Goal: Check status

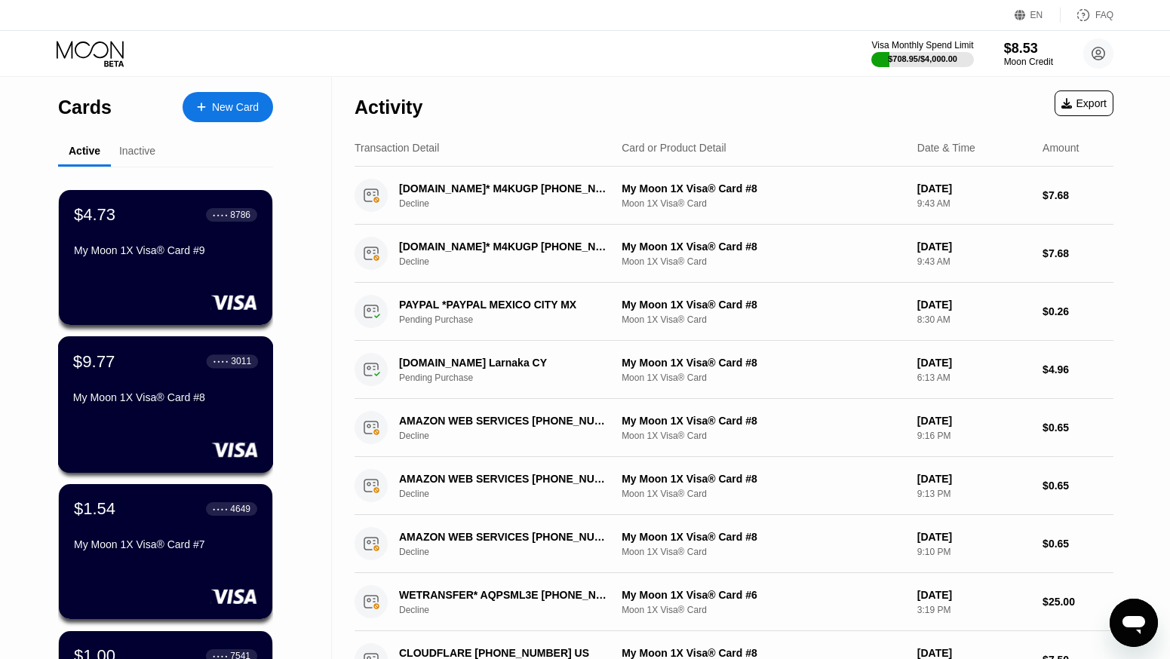
click at [172, 403] on div "My Moon 1X Visa® Card #8" at bounding box center [165, 397] width 185 height 12
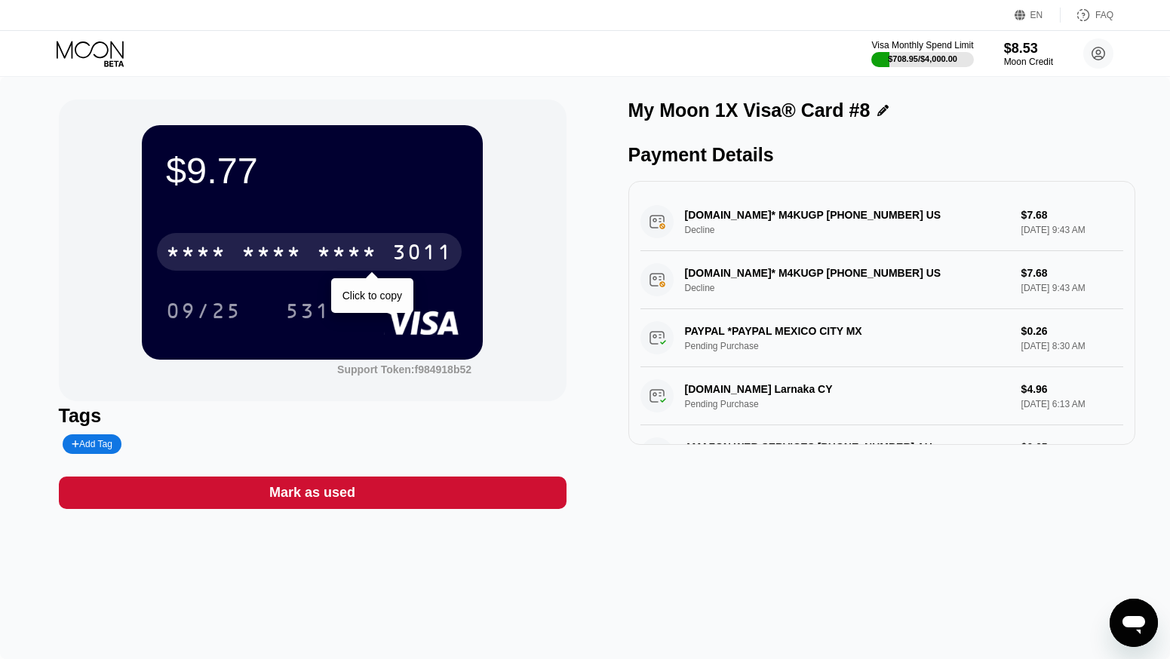
click at [264, 253] on div "* * * *" at bounding box center [271, 254] width 60 height 24
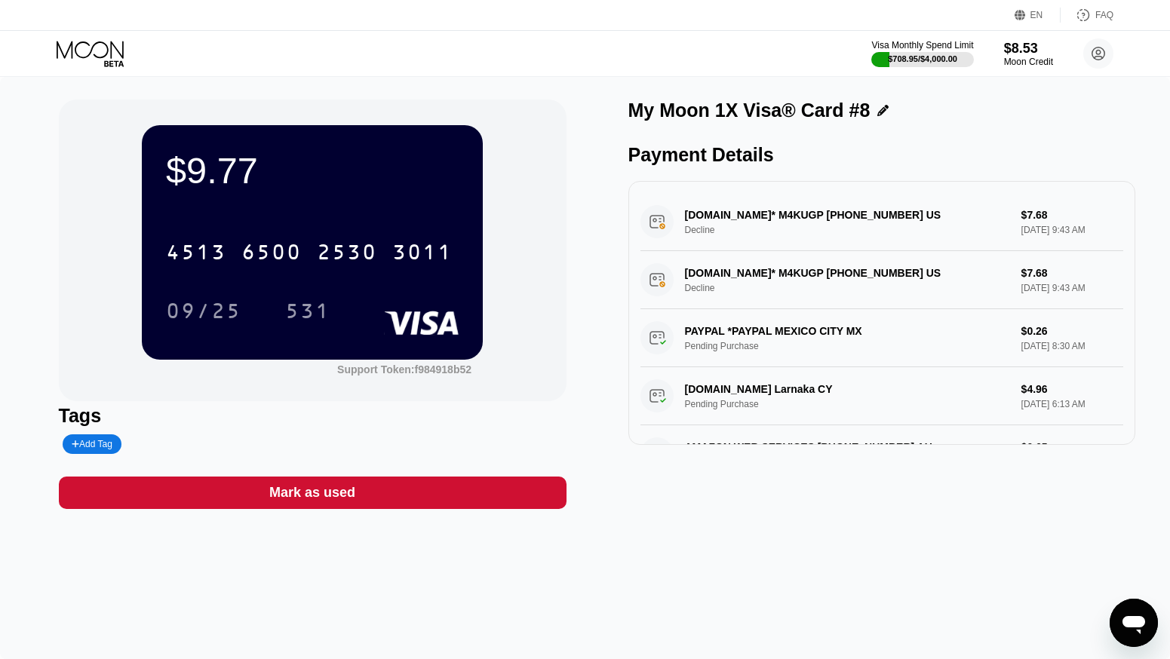
click at [581, 118] on div "$9.77 4513 6500 2530 3011 09/25 531 Support Token: f984918b52 Tags Add Tag Mark…" at bounding box center [585, 304] width 1053 height 409
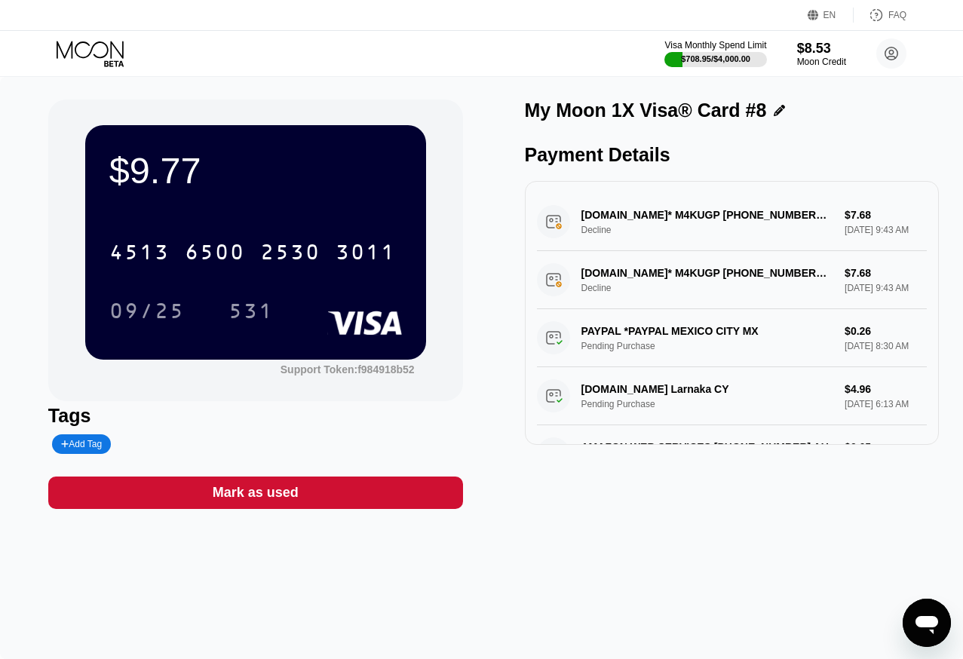
click at [97, 57] on icon at bounding box center [90, 49] width 67 height 17
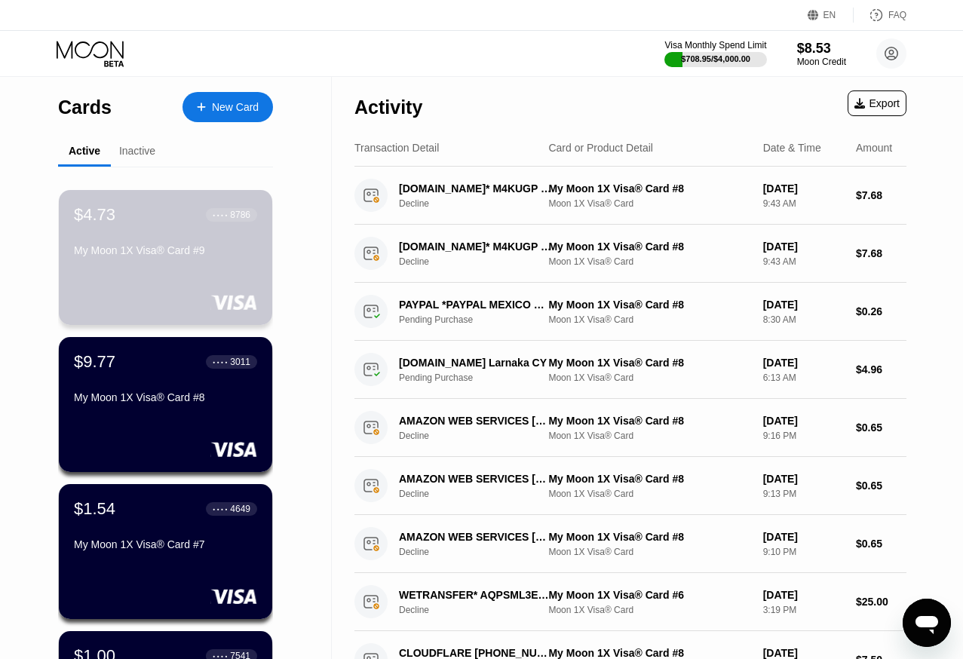
click at [158, 256] on div "My Moon 1X Visa® Card #9" at bounding box center [165, 250] width 183 height 12
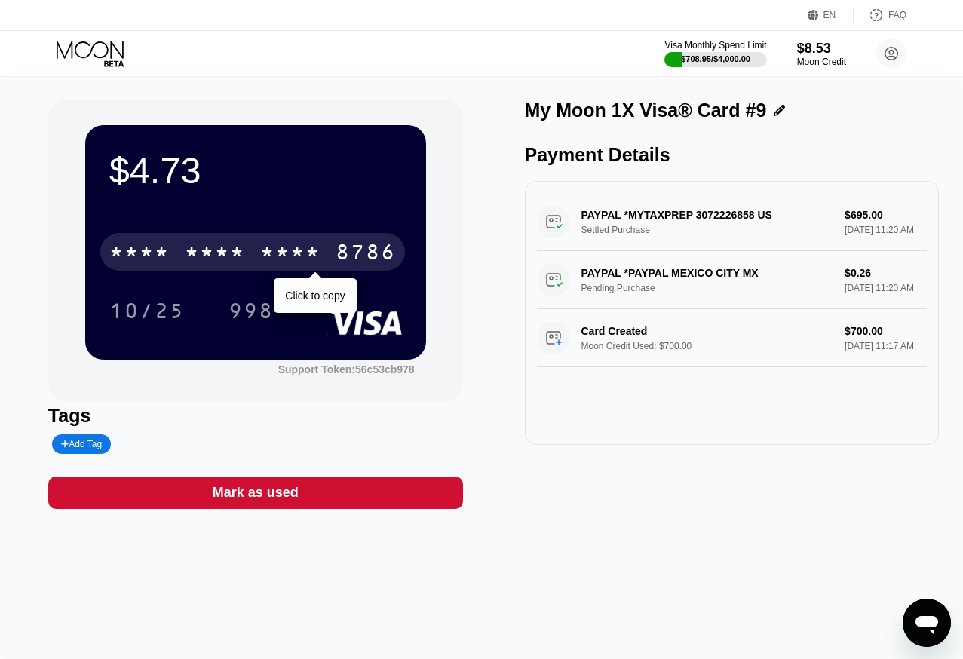
click at [295, 254] on div "* * * *" at bounding box center [290, 254] width 60 height 24
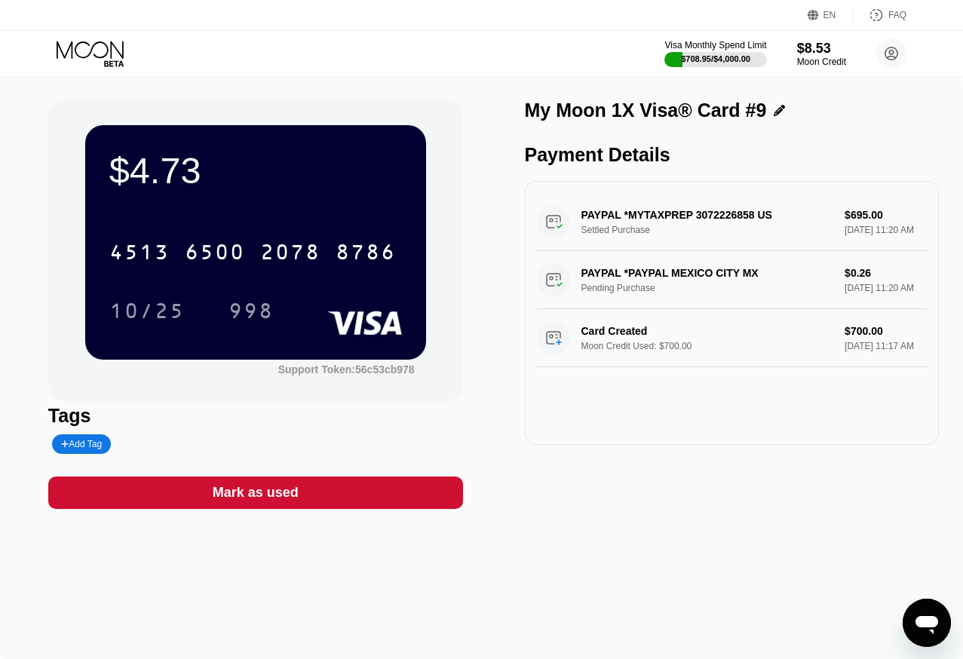
click at [543, 49] on div "Visa Monthly Spend Limit $708.95 / $4,000.00 $8.53 Moon Credit [PERSON_NAME] [E…" at bounding box center [481, 53] width 963 height 45
click at [99, 49] on icon at bounding box center [92, 54] width 70 height 26
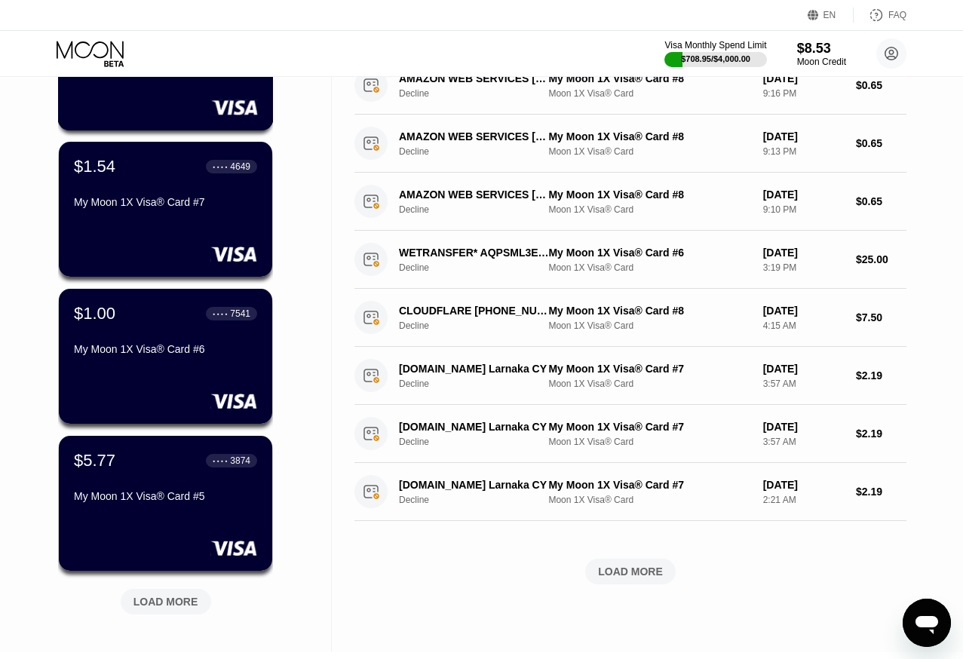
scroll to position [344, 0]
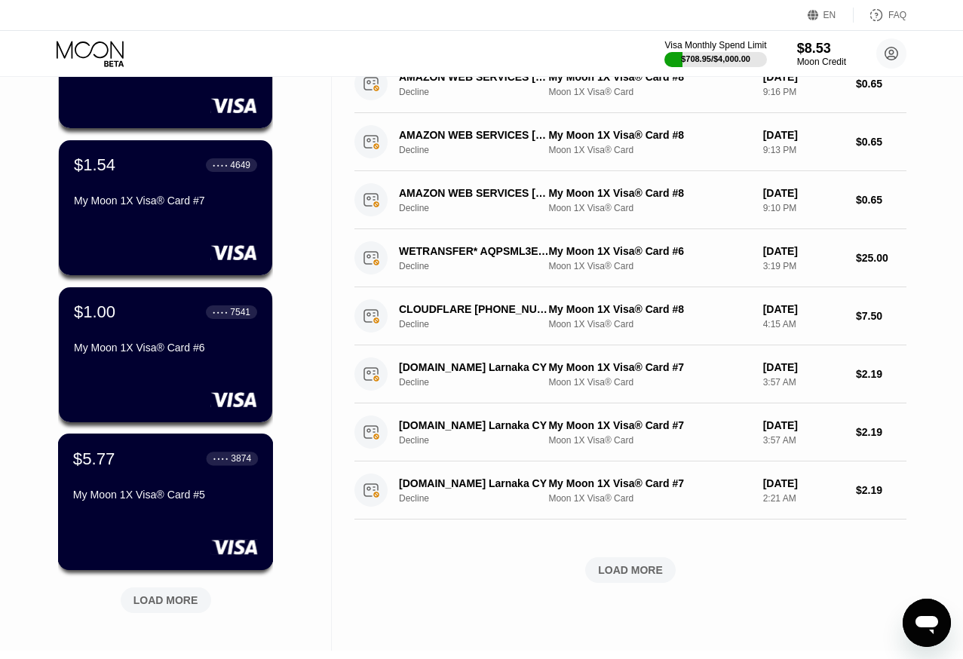
click at [159, 487] on div "$5.77 ● ● ● ● 3874 My Moon 1X Visa® Card #5" at bounding box center [165, 478] width 185 height 58
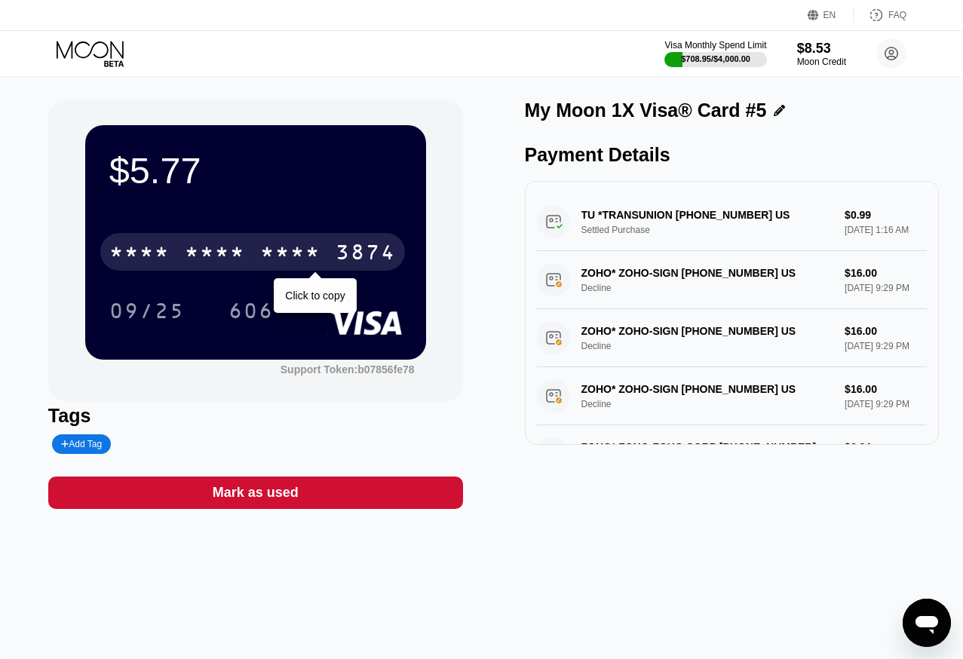
click at [348, 248] on div "3874" at bounding box center [366, 254] width 60 height 24
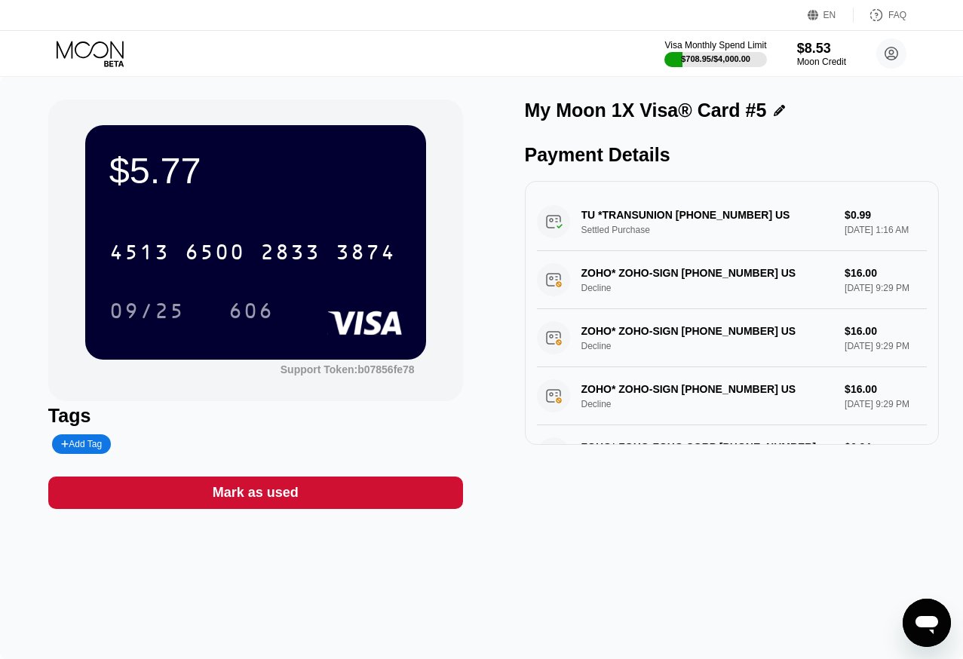
click at [533, 52] on div "Visa Monthly Spend Limit $708.95 / $4,000.00 $8.53 Moon Credit [PERSON_NAME] [E…" at bounding box center [481, 53] width 963 height 45
